Goal: Transaction & Acquisition: Purchase product/service

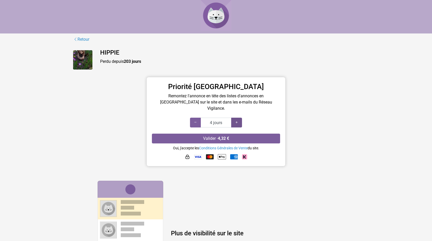
click at [238, 120] on icon at bounding box center [237, 122] width 4 height 5
click at [237, 120] on icon at bounding box center [237, 122] width 4 height 5
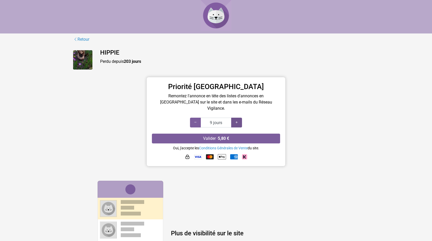
click at [237, 120] on icon at bounding box center [237, 122] width 4 height 5
click at [236, 120] on icon at bounding box center [237, 122] width 4 height 5
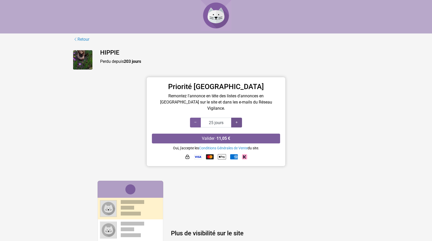
type input "30 jours"
click at [236, 120] on icon at bounding box center [237, 122] width 4 height 5
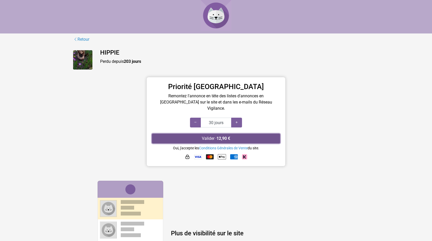
click at [208, 134] on button "Valider · 12,90 €" at bounding box center [216, 139] width 128 height 10
